Goal: Task Accomplishment & Management: Complete application form

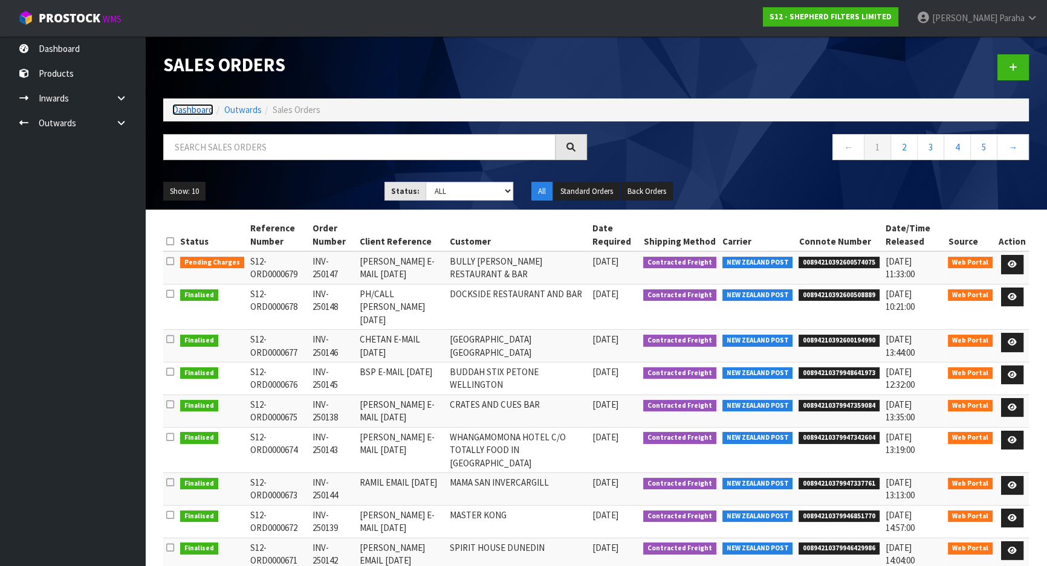
click at [184, 109] on link "Dashboard" at bounding box center [192, 109] width 41 height 11
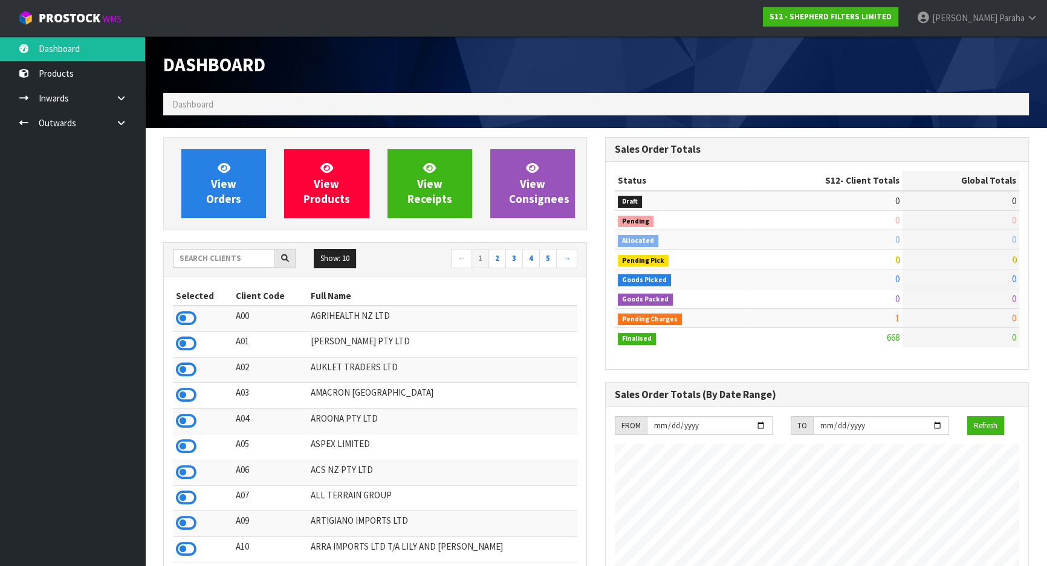
scroll to position [848, 441]
click at [190, 260] on input "text" at bounding box center [224, 258] width 102 height 19
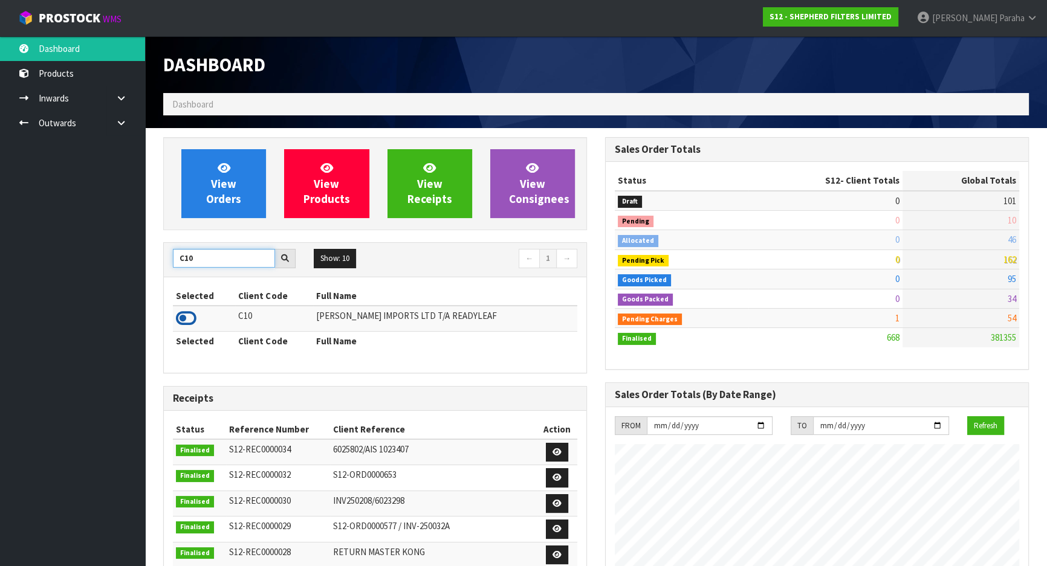
type input "C10"
click at [189, 319] on icon at bounding box center [186, 319] width 21 height 18
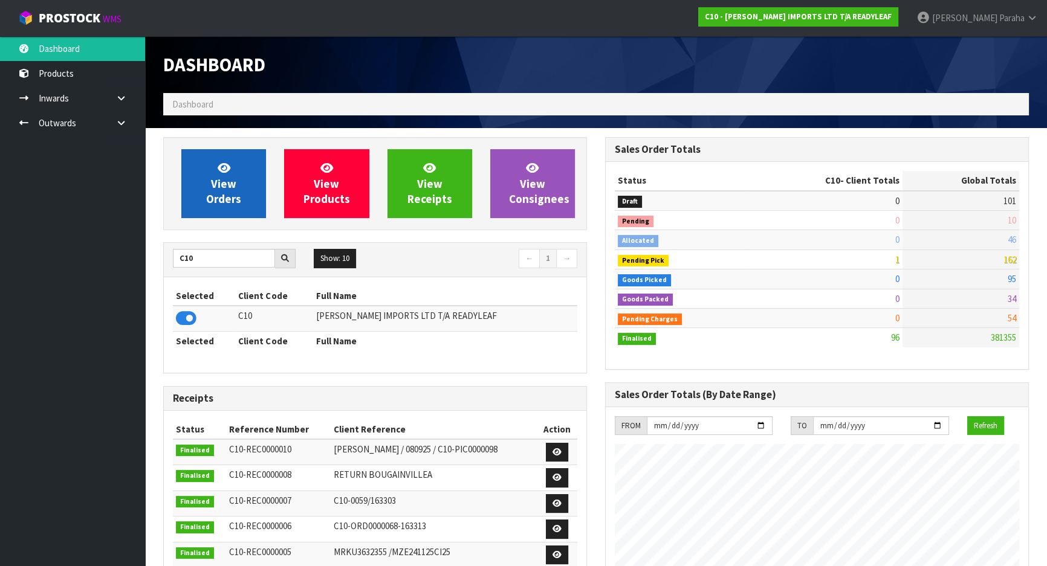
scroll to position [757, 441]
click at [215, 175] on link "View Orders" at bounding box center [223, 183] width 85 height 69
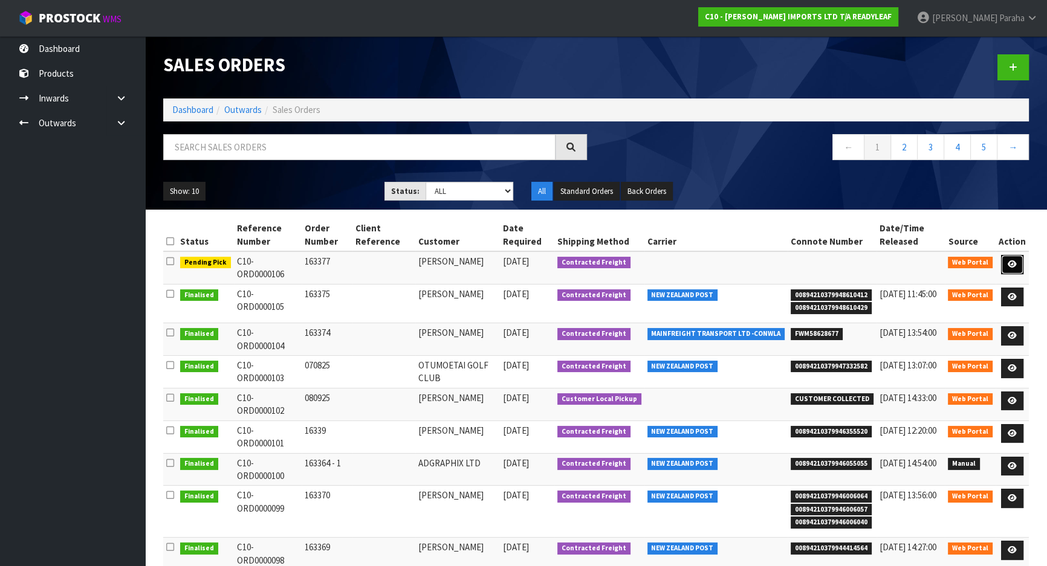
click at [1016, 261] on icon at bounding box center [1012, 265] width 9 height 8
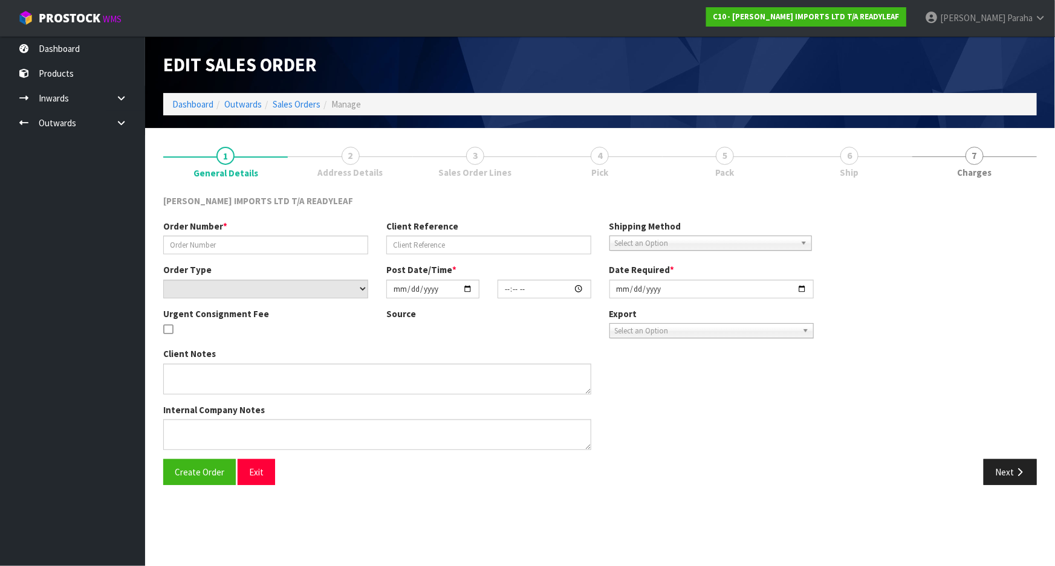
type input "163377"
select select "number:0"
type input "[DATE]"
type input "13:55:00.000"
type input "[DATE]"
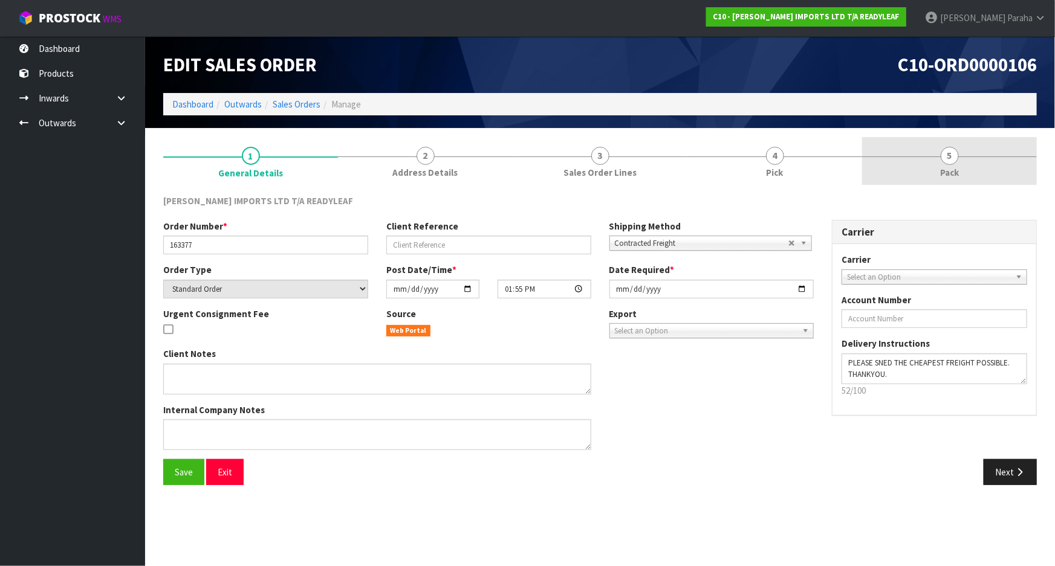
click at [952, 158] on span "5" at bounding box center [950, 156] width 18 height 18
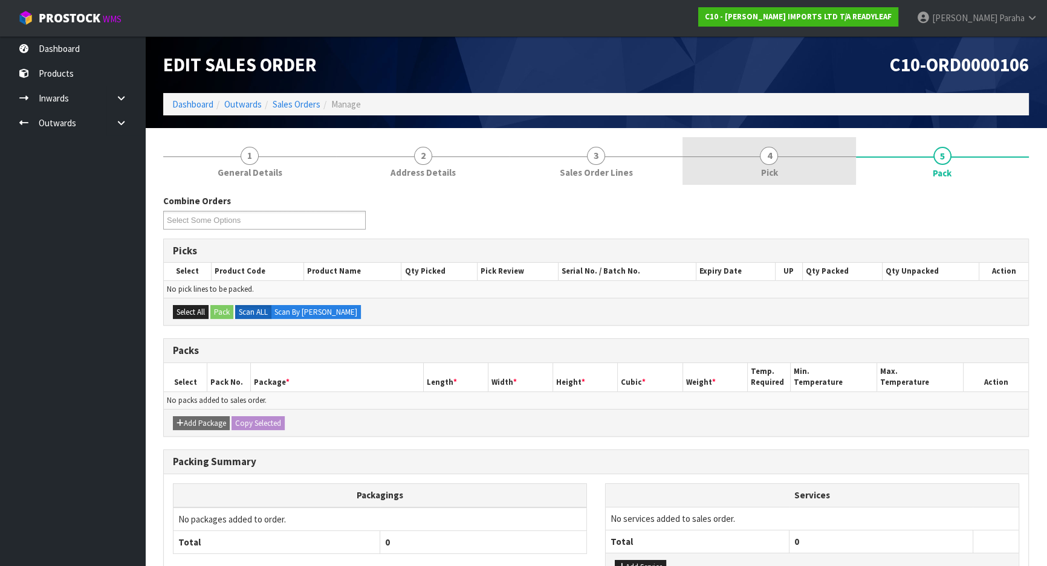
click at [782, 157] on link "4 Pick" at bounding box center [768, 161] width 173 height 48
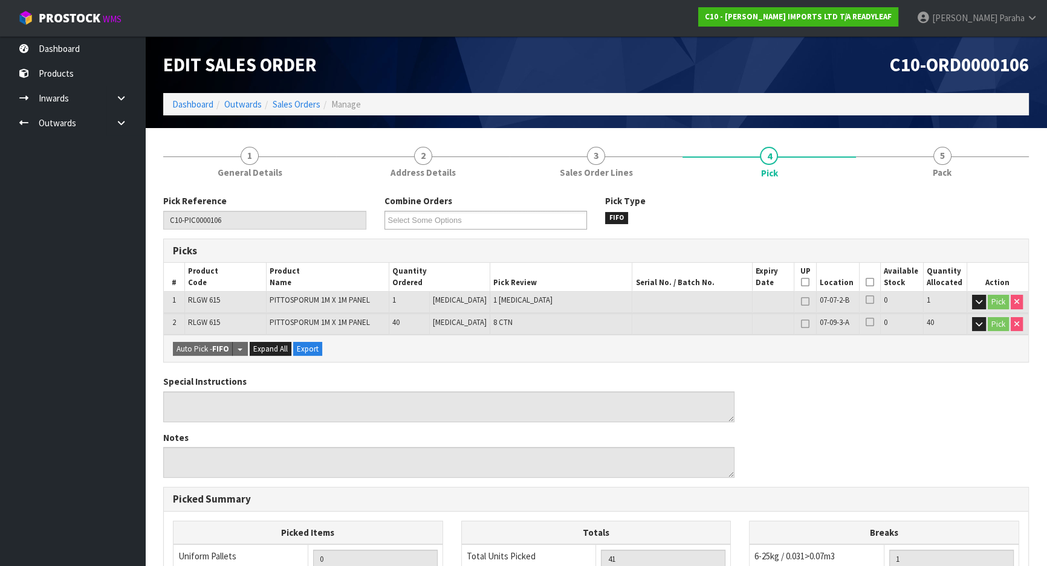
click at [866, 283] on icon at bounding box center [870, 282] width 8 height 1
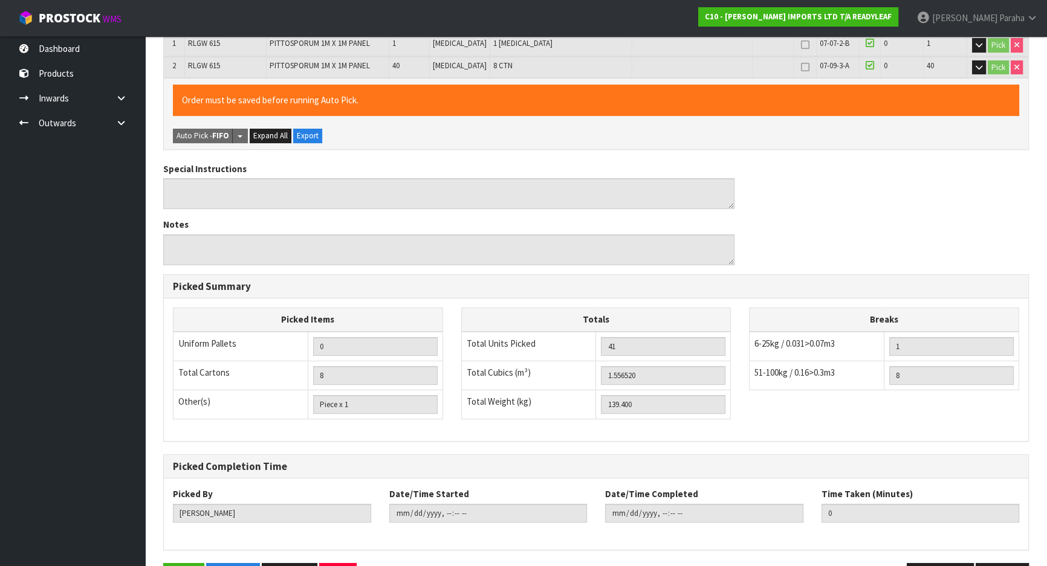
scroll to position [296, 0]
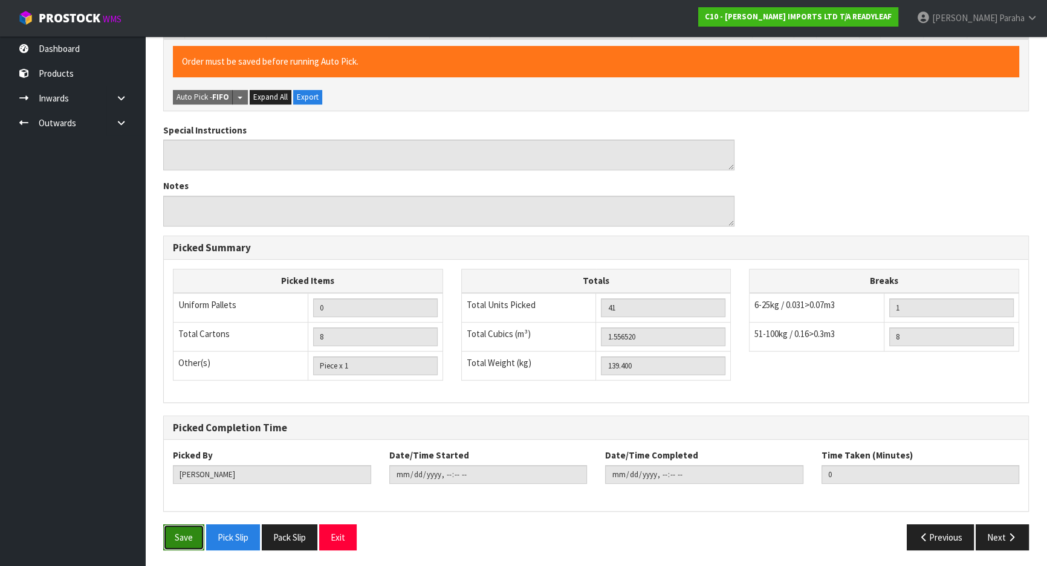
click at [183, 540] on button "Save" at bounding box center [183, 538] width 41 height 26
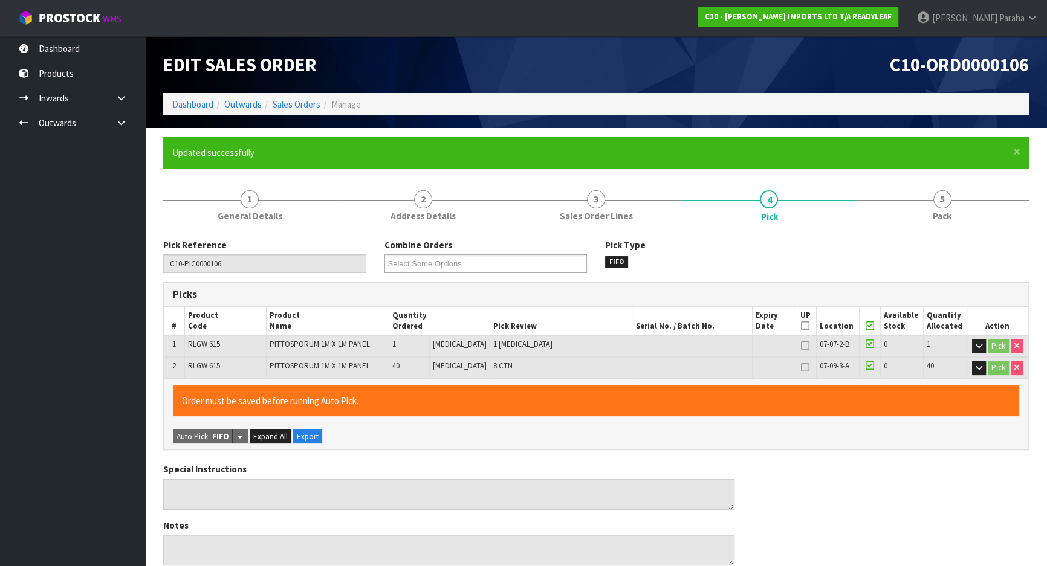
type input "[PERSON_NAME]"
type input "[DATE]T12:12:44"
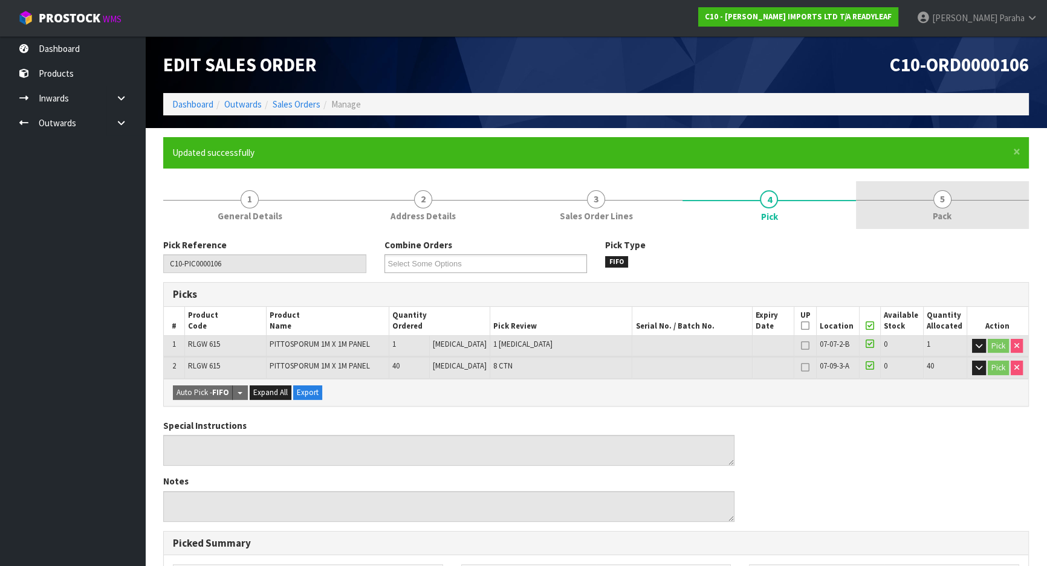
click at [938, 212] on span "Pack" at bounding box center [942, 216] width 19 height 13
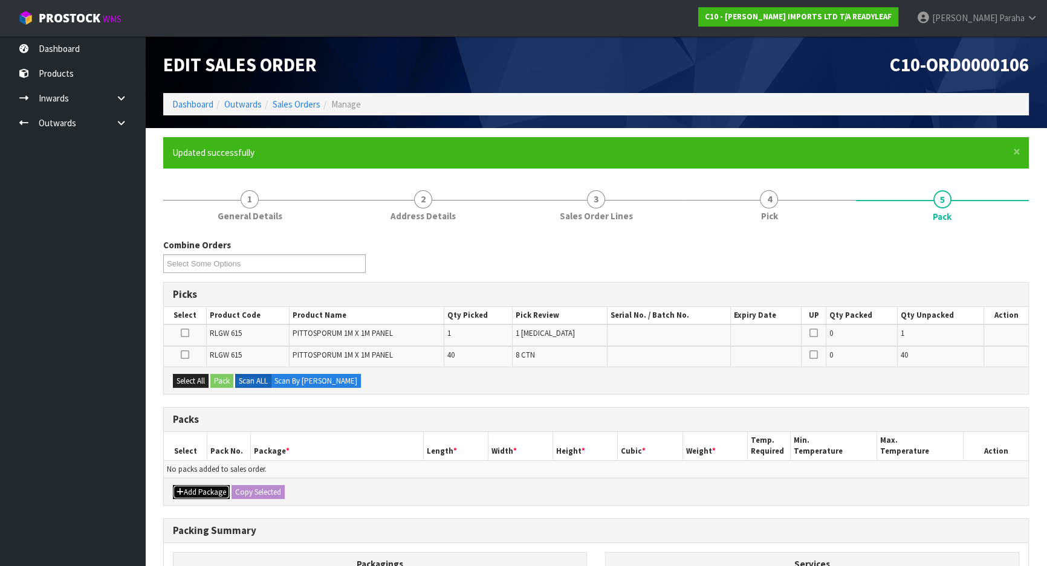
click at [178, 491] on icon "button" at bounding box center [180, 492] width 7 height 8
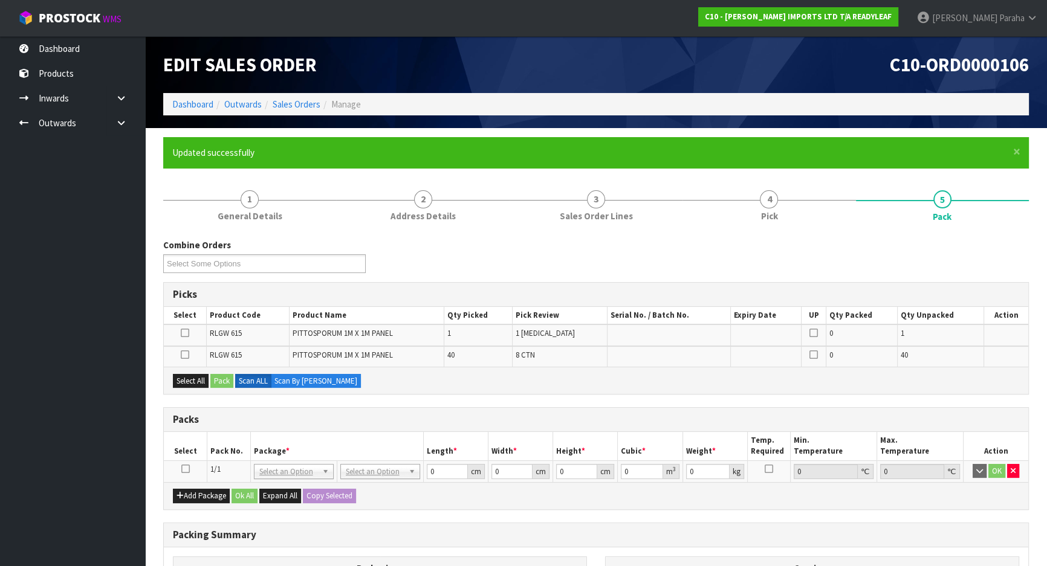
click at [181, 470] on icon at bounding box center [185, 469] width 8 height 1
click at [180, 375] on button "Select All" at bounding box center [191, 381] width 36 height 15
click at [232, 384] on button "Pack" at bounding box center [221, 381] width 23 height 15
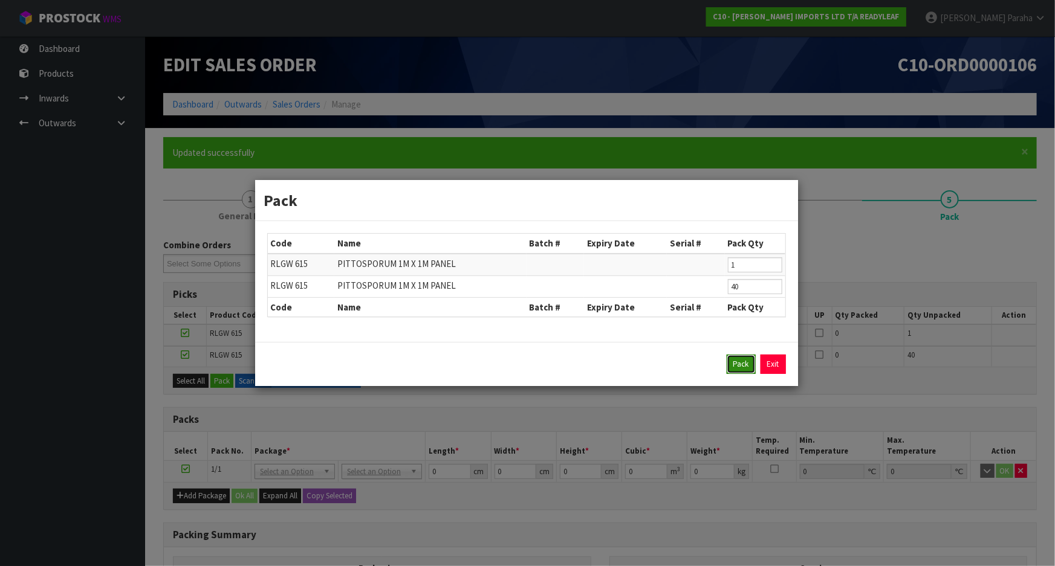
click at [740, 372] on button "Pack" at bounding box center [741, 364] width 29 height 19
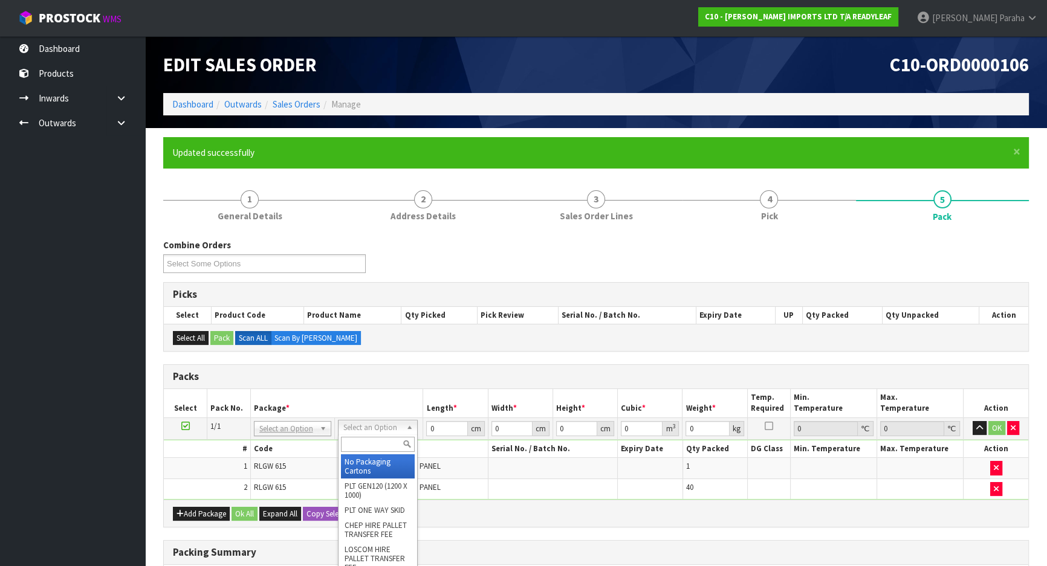
click at [381, 442] on input "text" at bounding box center [378, 444] width 74 height 15
type input "p"
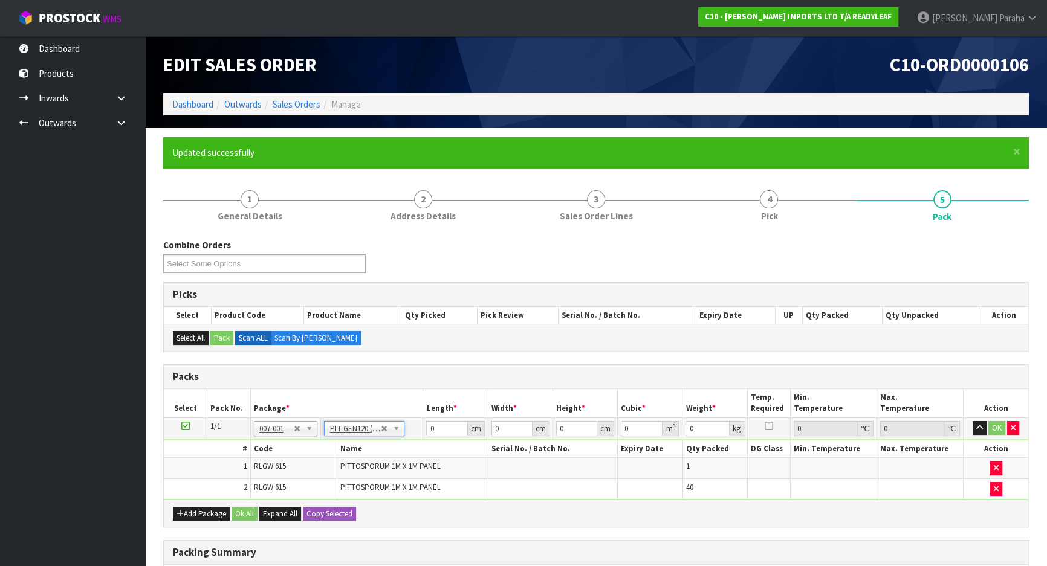
type input "120"
type input "100"
type input "139.4"
click at [443, 426] on input "120" at bounding box center [446, 428] width 41 height 15
type input "104"
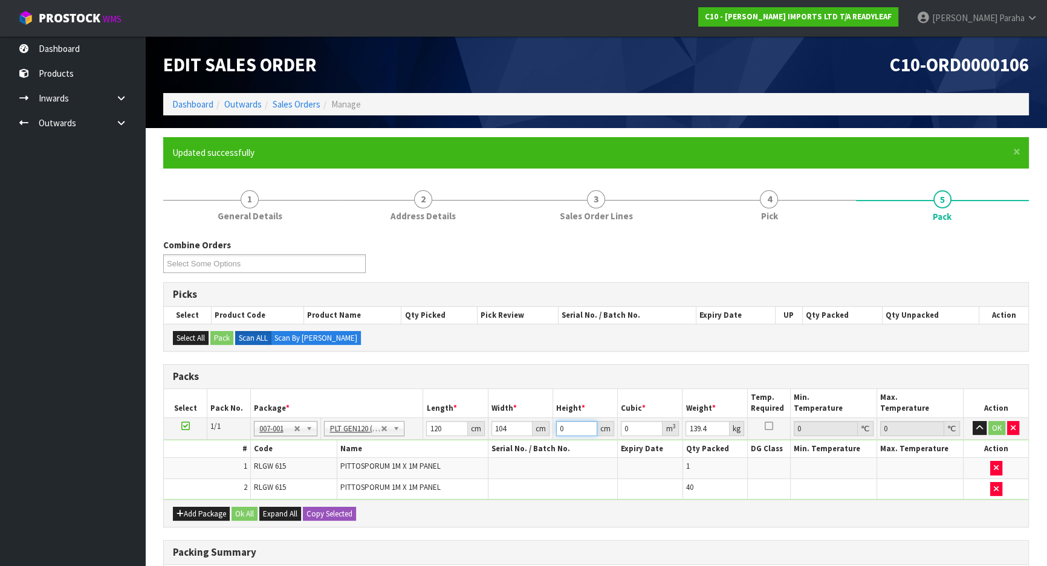
type input "1"
type input "0.01248"
type input "14"
type input "0.17472"
type input "146"
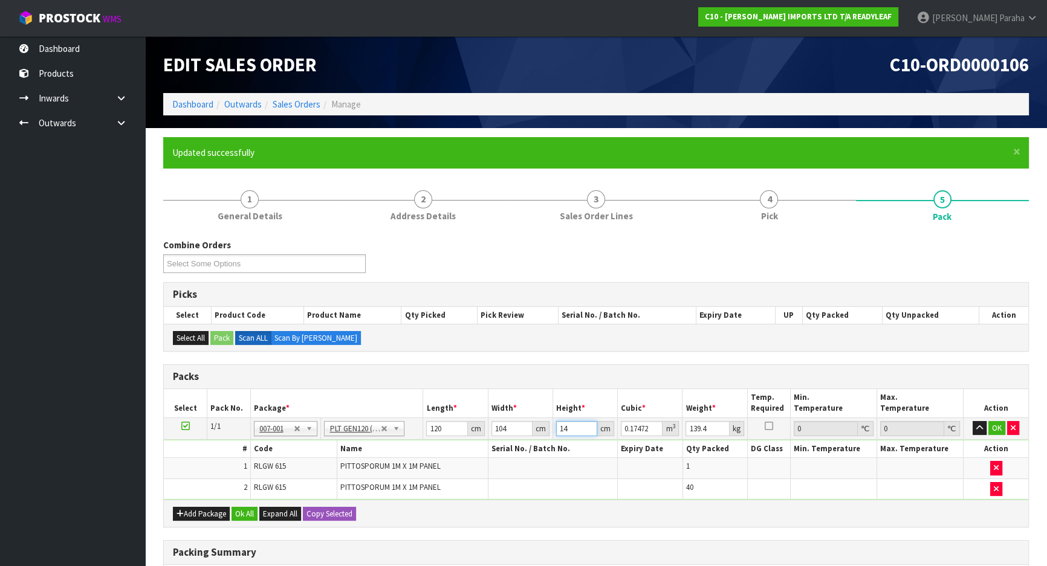
type input "1.82208"
type input "146"
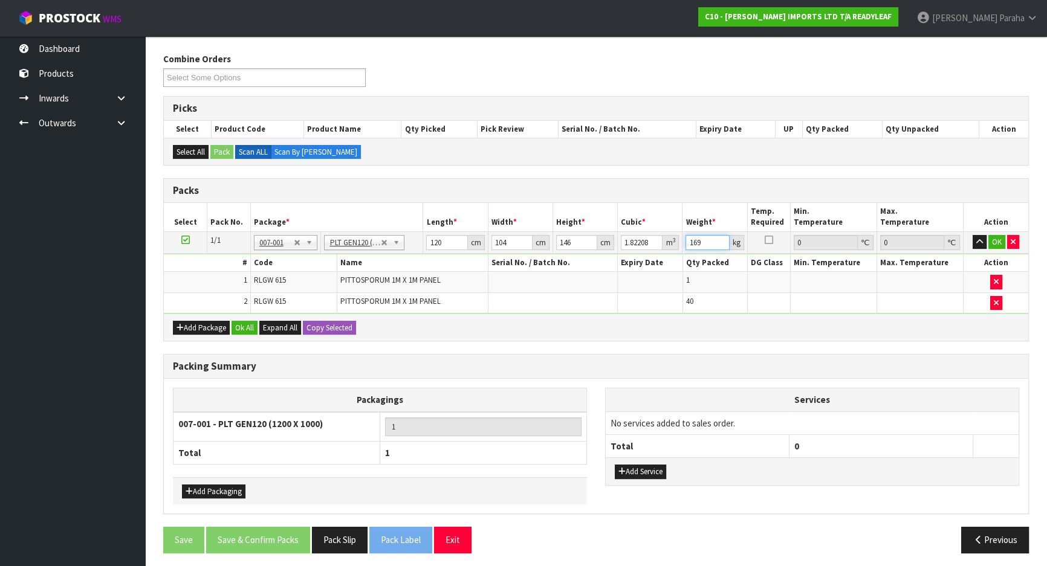
scroll to position [187, 0]
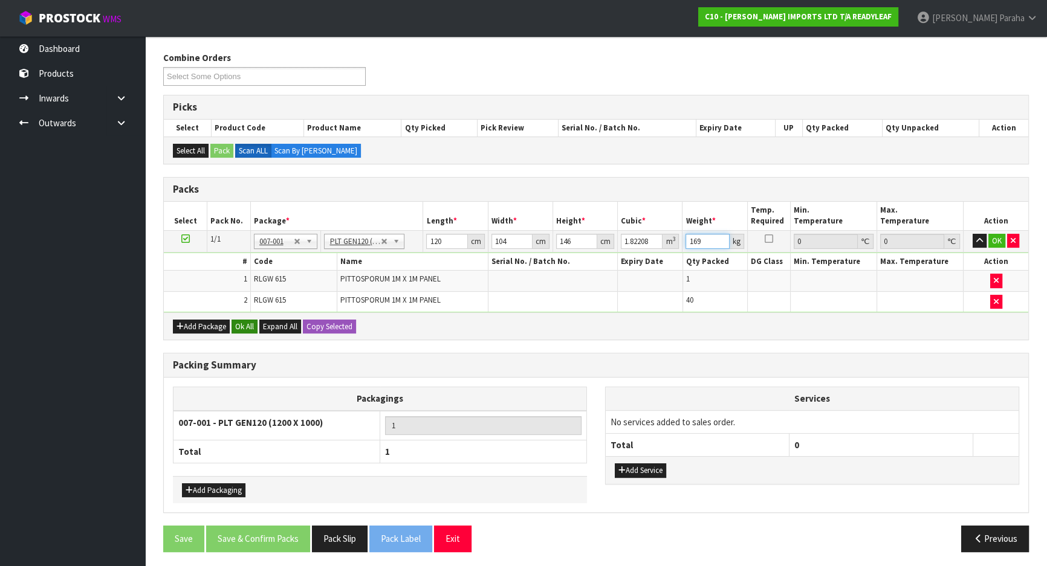
type input "169"
click at [247, 326] on button "Ok All" at bounding box center [245, 327] width 26 height 15
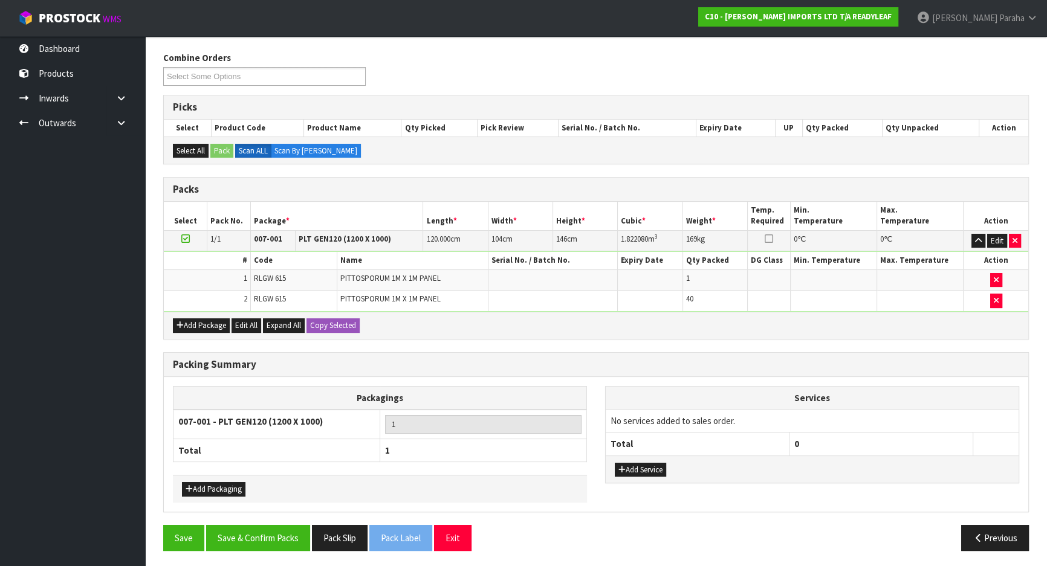
scroll to position [187, 0]
click at [274, 533] on button "Save & Confirm Packs" at bounding box center [258, 539] width 104 height 26
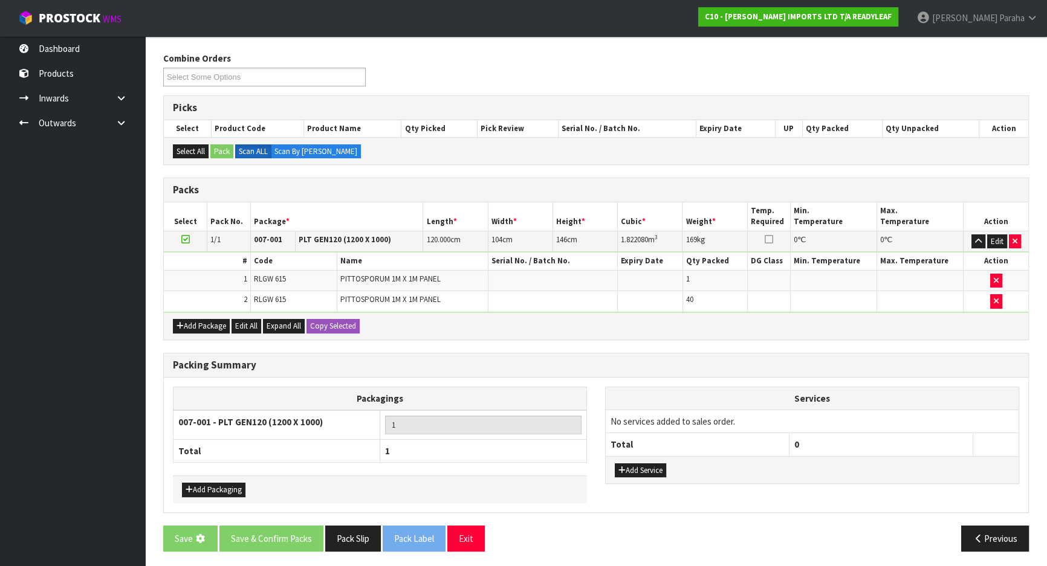
scroll to position [0, 0]
